Goal: Entertainment & Leisure: Consume media (video, audio)

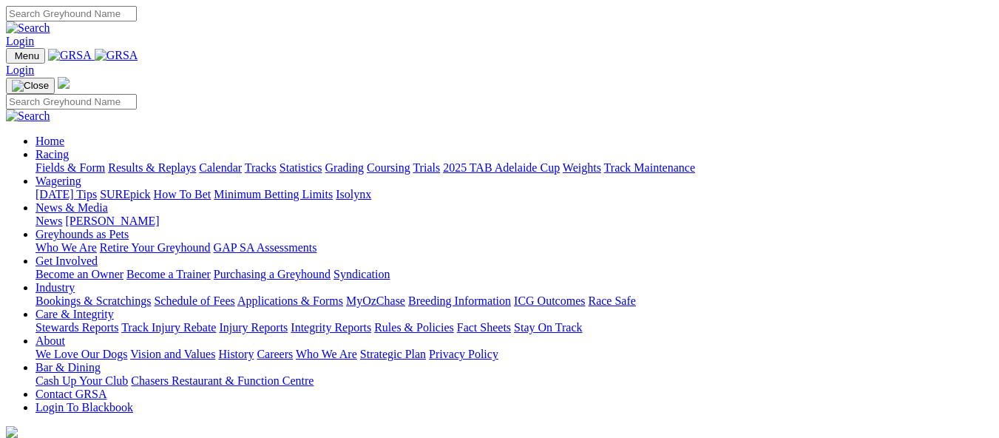
click at [195, 161] on link "Results & Replays" at bounding box center [152, 167] width 88 height 13
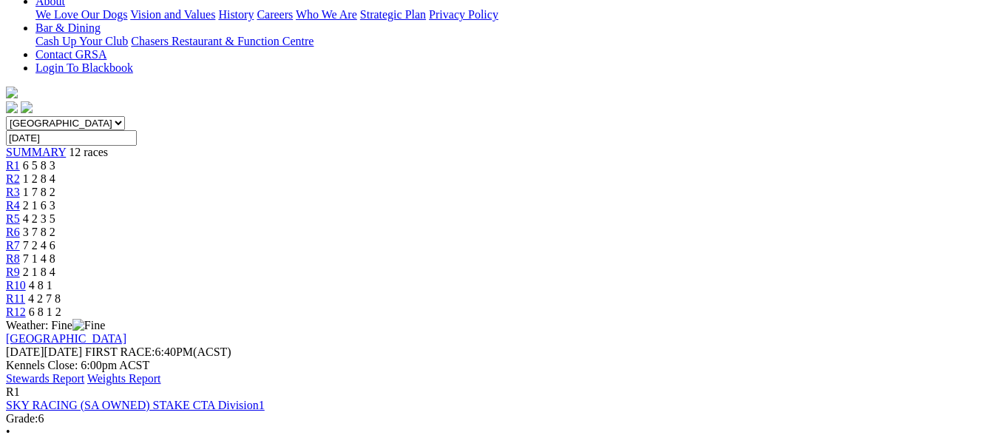
scroll to position [370, 0]
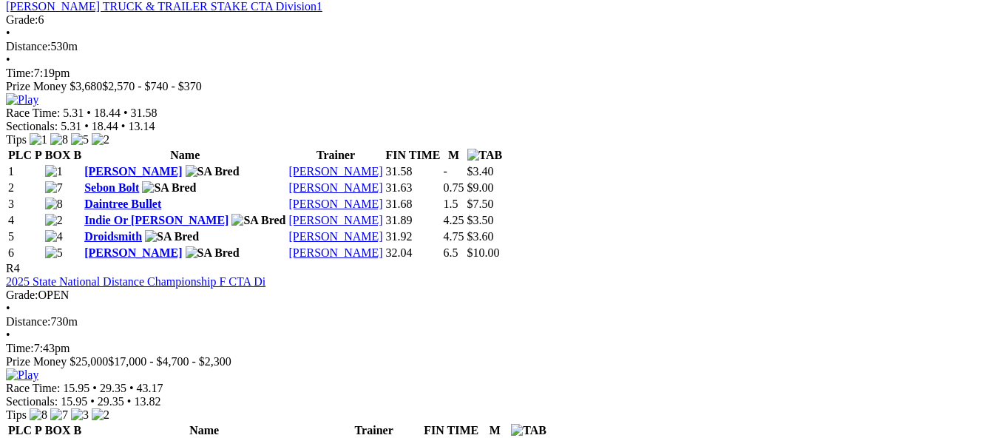
scroll to position [1258, 0]
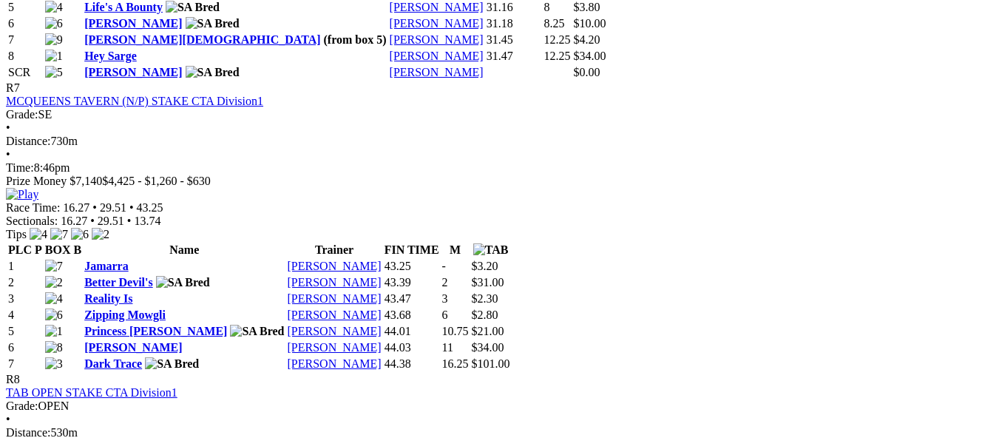
scroll to position [2515, 0]
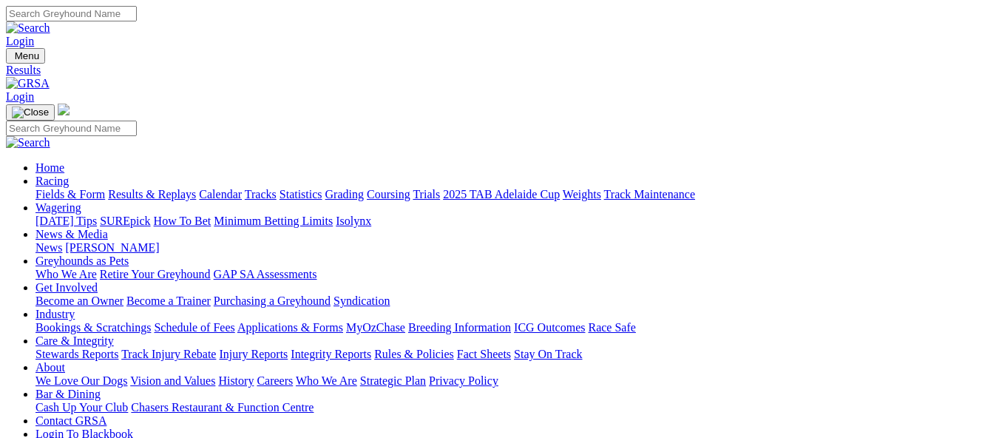
click at [64, 188] on link "Fields & Form" at bounding box center [71, 194] width 70 height 13
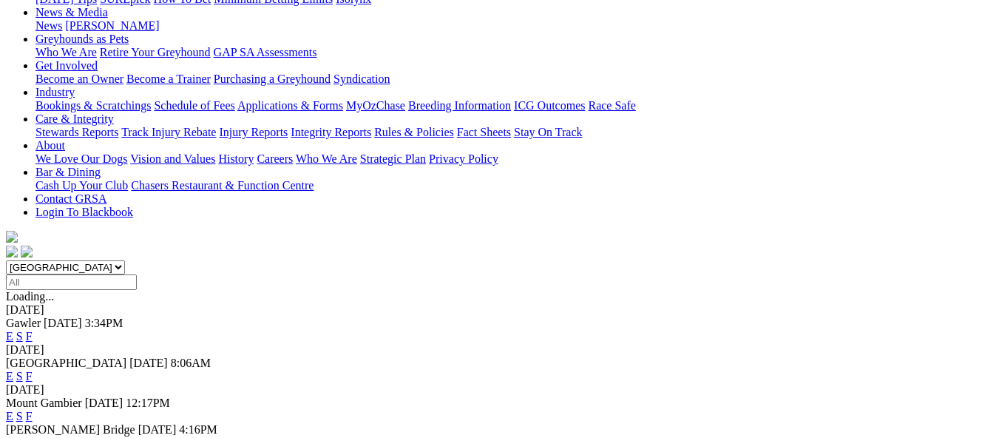
scroll to position [296, 0]
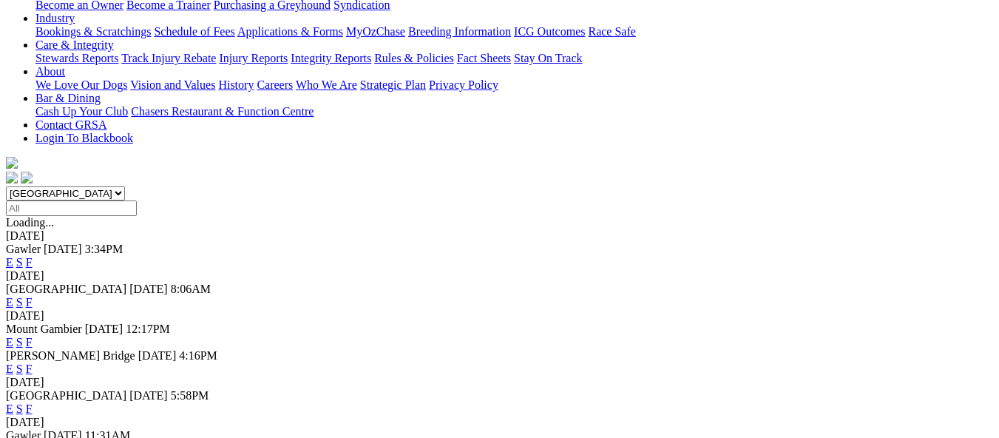
click at [33, 402] on link "F" at bounding box center [29, 408] width 7 height 13
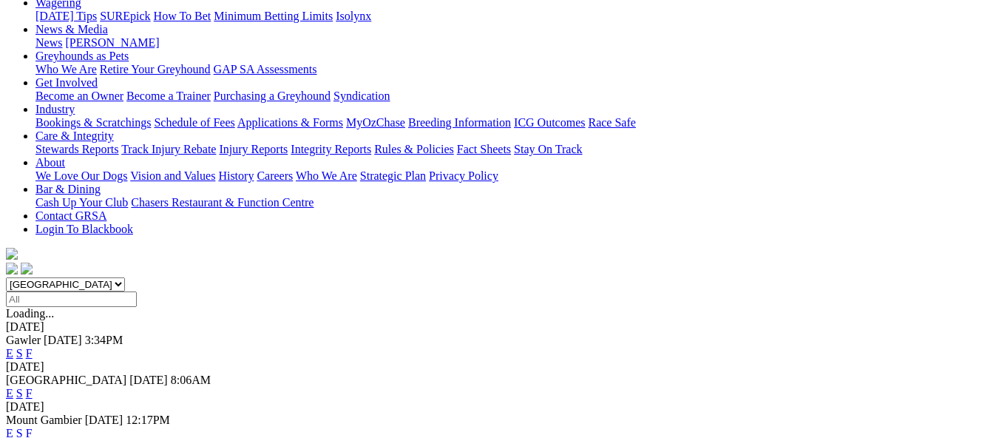
scroll to position [444, 0]
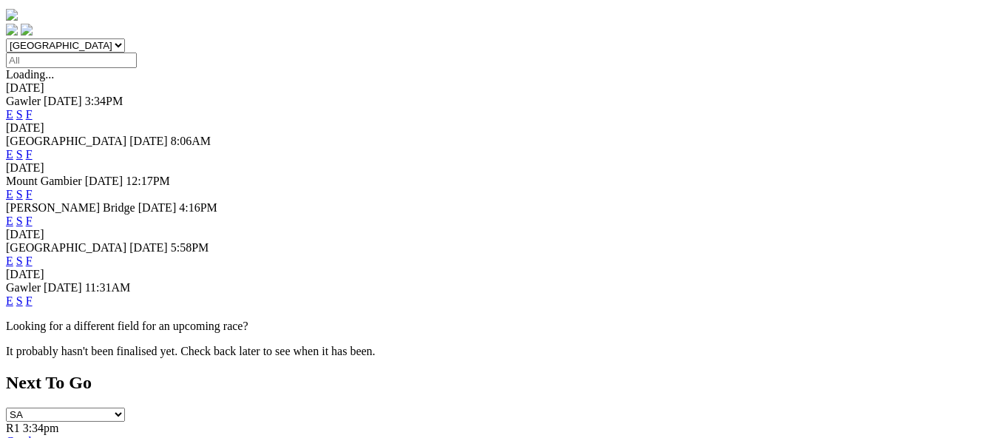
click at [33, 294] on link "F" at bounding box center [29, 300] width 7 height 13
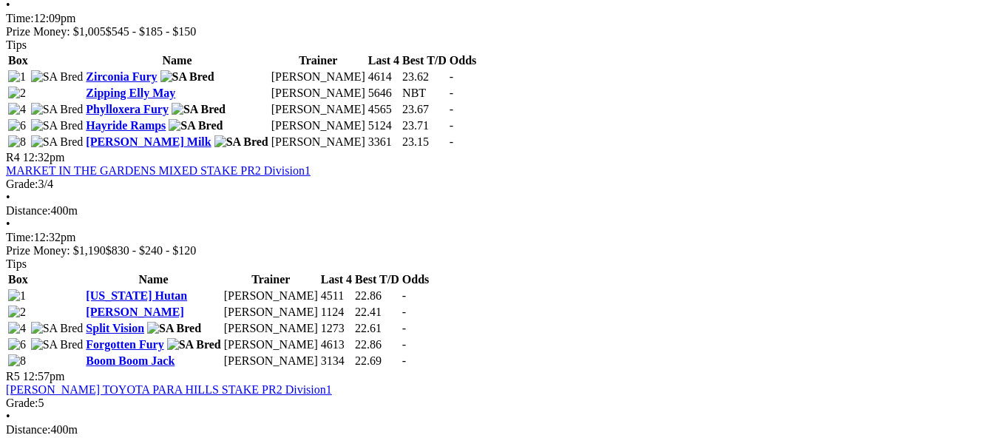
scroll to position [1258, 0]
